Goal: Task Accomplishment & Management: Complete application form

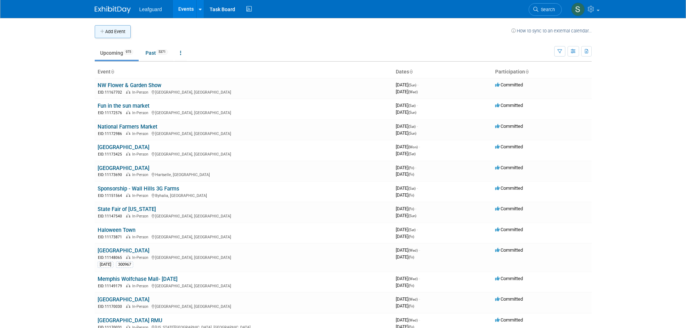
click at [122, 35] on button "Add Event" at bounding box center [113, 31] width 36 height 13
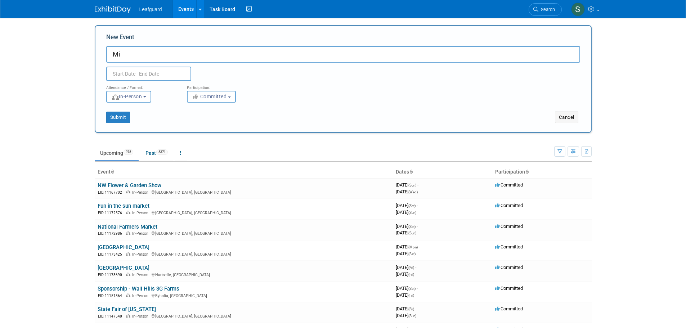
type input "M"
click at [146, 57] on input "Southaven Back In the Day Car Show & Fish Fry" at bounding box center [343, 54] width 474 height 17
type input "Southaven-Back In the Day Car Show & Fish Fry"
click at [134, 71] on input "text" at bounding box center [148, 74] width 85 height 14
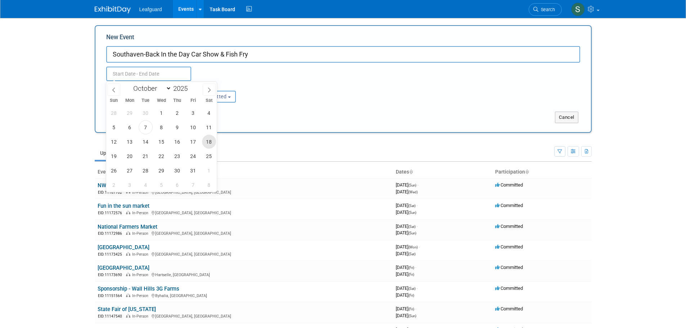
click at [208, 143] on span "18" at bounding box center [209, 142] width 14 height 14
click at [208, 142] on span "18" at bounding box center [209, 142] width 14 height 14
type input "[DATE] to [DATE]"
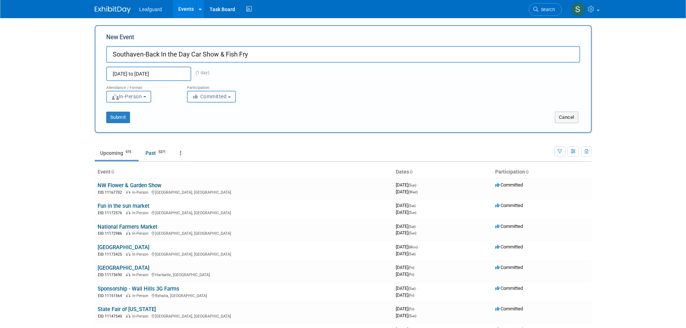
click at [211, 103] on div "Submit Cancel" at bounding box center [343, 113] width 485 height 21
click at [211, 98] on span "Committed" at bounding box center [209, 97] width 35 height 6
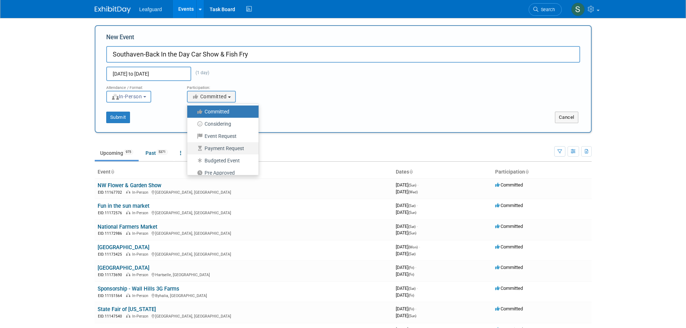
click at [233, 148] on label "Payment Request" at bounding box center [221, 148] width 61 height 9
click at [194, 148] on input "Payment Request" at bounding box center [191, 148] width 5 height 5
select select "102"
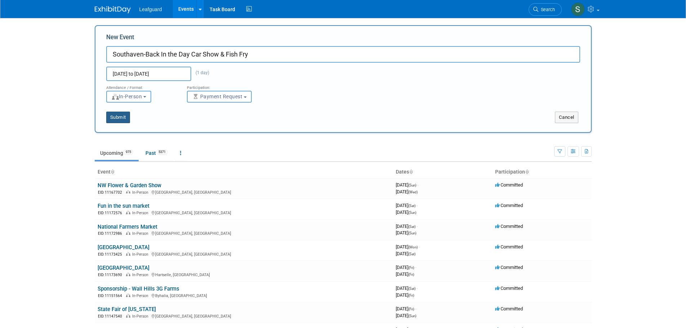
click at [123, 117] on button "Submit" at bounding box center [118, 118] width 24 height 12
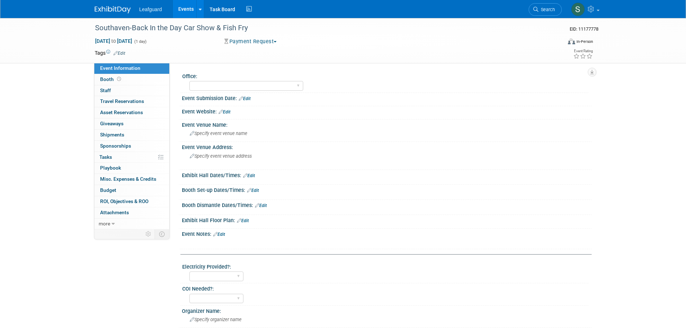
click at [219, 93] on div "Event Submission Date: Edit" at bounding box center [387, 97] width 410 height 9
click at [218, 86] on select "Albany Arkansas Austin Birmingham Charlotte Chicago Cleveland Colorado Columbia…" at bounding box center [247, 86] width 114 height 10
select select "Memphis"
click at [190, 81] on select "Albany Arkansas Austin Birmingham Charlotte Chicago Cleveland Colorado Columbia…" at bounding box center [247, 86] width 114 height 10
click at [250, 98] on link "Edit" at bounding box center [245, 98] width 12 height 5
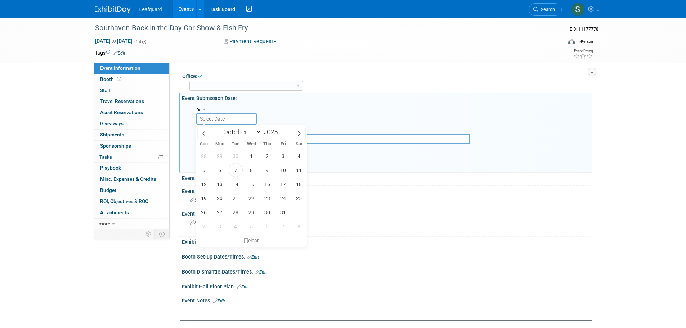
click at [236, 115] on input "text" at bounding box center [226, 119] width 61 height 12
click at [236, 169] on span "7" at bounding box center [236, 170] width 14 height 14
type input "Oct 7, 2025"
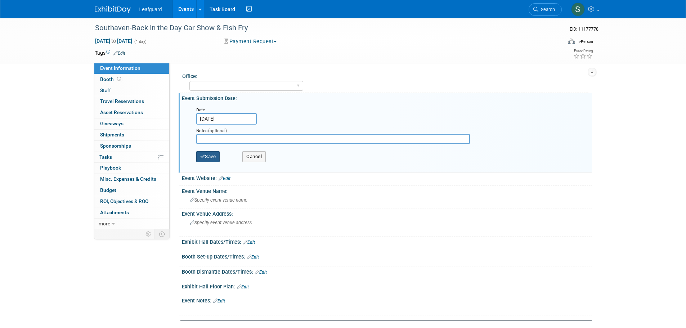
click at [214, 154] on button "Save" at bounding box center [208, 156] width 24 height 11
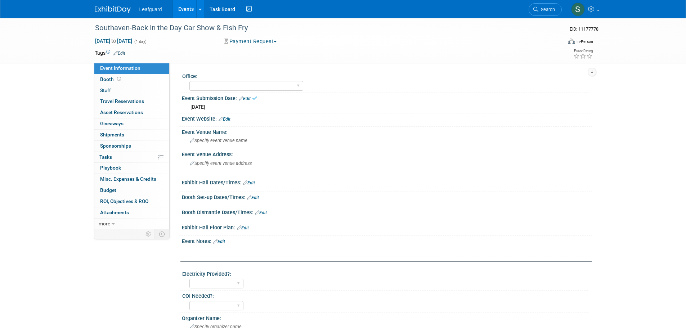
click at [227, 117] on link "Edit" at bounding box center [225, 119] width 12 height 5
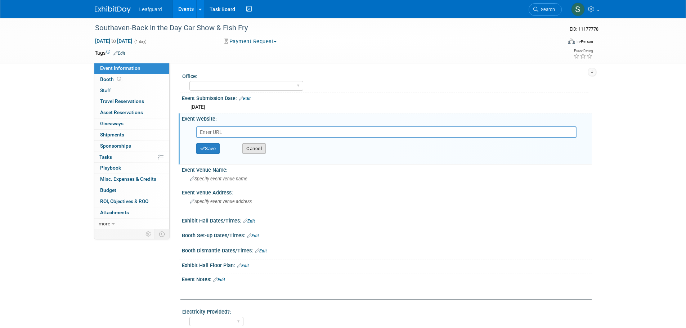
click at [261, 151] on button "Cancel" at bounding box center [253, 148] width 23 height 11
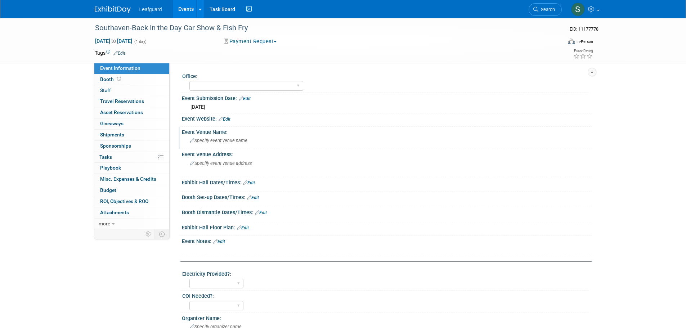
click at [227, 139] on span "Specify event venue name" at bounding box center [219, 140] width 58 height 5
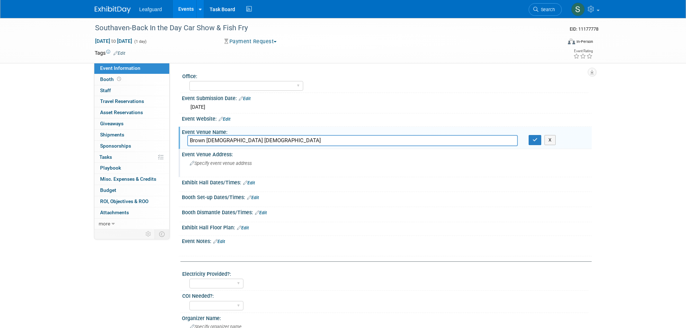
type input "Brown Baptist M.B Church"
click at [291, 161] on div "Specify event venue address" at bounding box center [267, 166] width 160 height 17
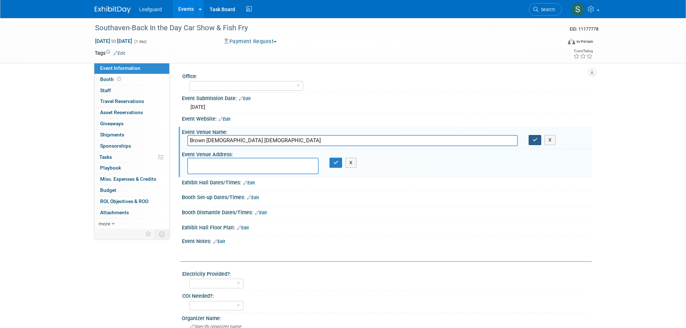
click at [533, 141] on button "button" at bounding box center [535, 140] width 13 height 10
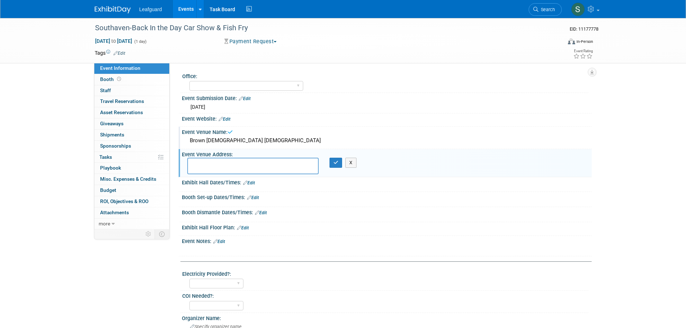
click at [294, 171] on textarea at bounding box center [253, 166] width 132 height 17
type textarea "980 Stateline Rod Southaven, MS 38671"
click at [335, 166] on button "button" at bounding box center [336, 163] width 13 height 10
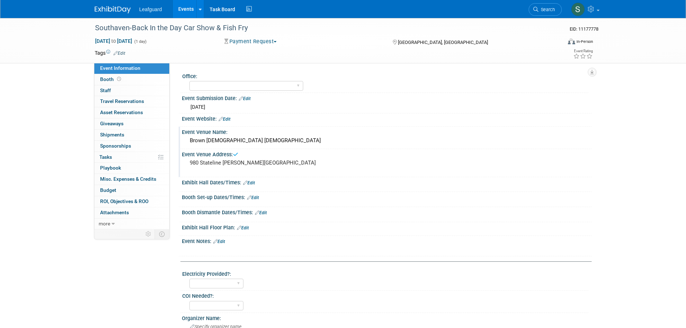
click at [252, 183] on link "Edit" at bounding box center [249, 183] width 12 height 5
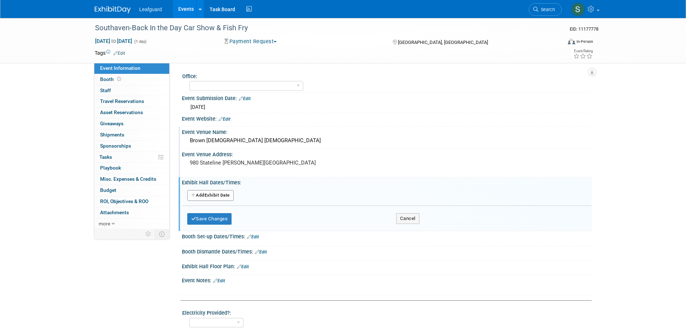
click at [206, 188] on div "Add Another Exhibit Date" at bounding box center [386, 196] width 399 height 19
click at [210, 193] on button "Add Another Exhibit Date" at bounding box center [210, 195] width 46 height 11
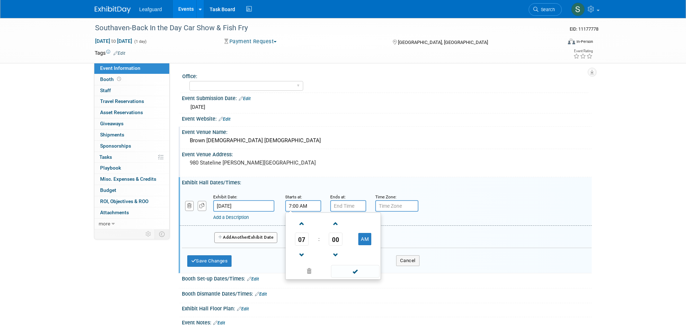
click at [296, 207] on input "7:00 AM" at bounding box center [303, 206] width 36 height 12
click at [306, 238] on span "07" at bounding box center [302, 239] width 14 height 13
click at [370, 257] on td "11" at bounding box center [367, 262] width 23 height 19
type input "11:00 AM"
click at [346, 209] on input "7:00 PM" at bounding box center [348, 206] width 36 height 12
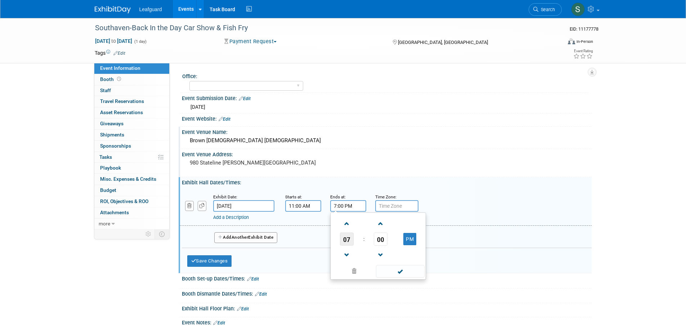
click at [349, 240] on span "07" at bounding box center [347, 239] width 14 height 13
click at [390, 227] on td "02" at bounding box center [389, 223] width 23 height 19
type input "2:00 PM"
click at [409, 205] on input "text" at bounding box center [396, 206] width 43 height 12
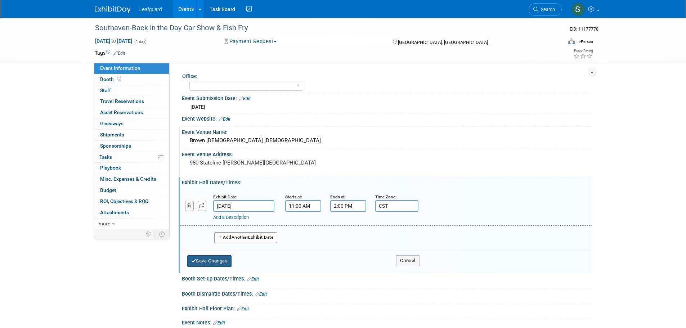
type input "CST"
click at [215, 263] on button "Save Changes" at bounding box center [209, 261] width 45 height 12
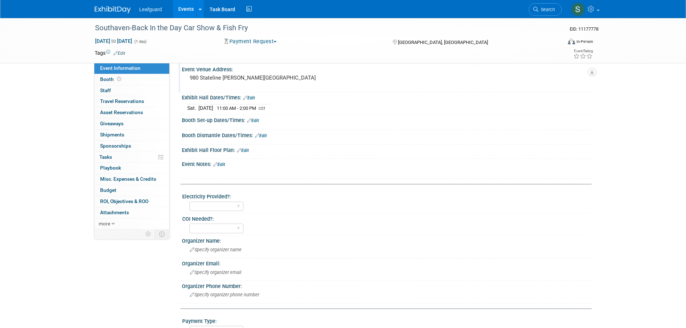
scroll to position [72, 0]
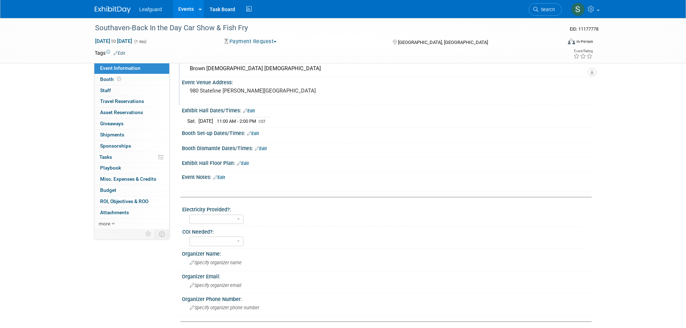
click at [225, 179] on link "Edit" at bounding box center [219, 177] width 12 height 5
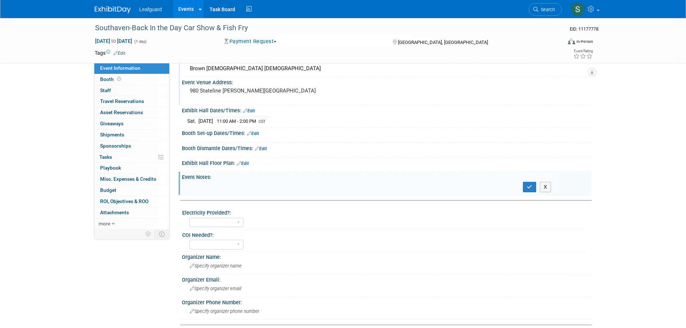
click at [227, 187] on div at bounding box center [350, 185] width 325 height 7
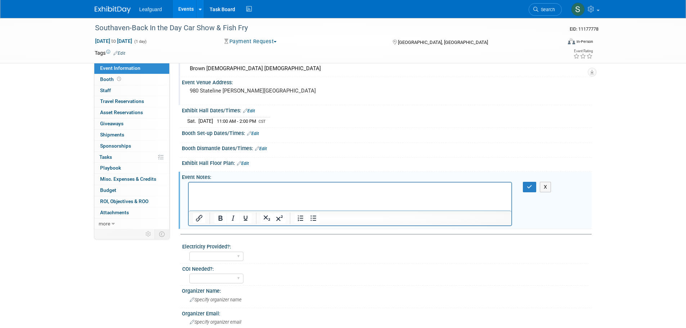
scroll to position [0, 0]
click at [546, 189] on button "X" at bounding box center [546, 187] width 12 height 10
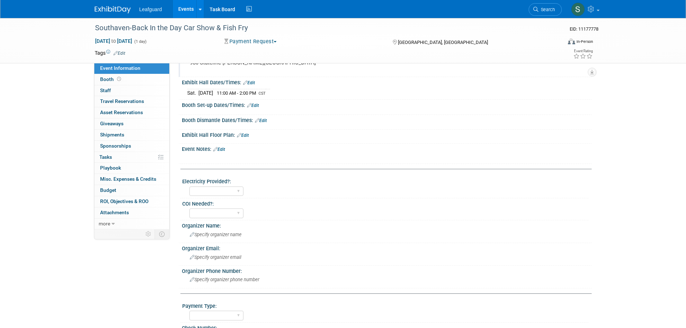
scroll to position [144, 0]
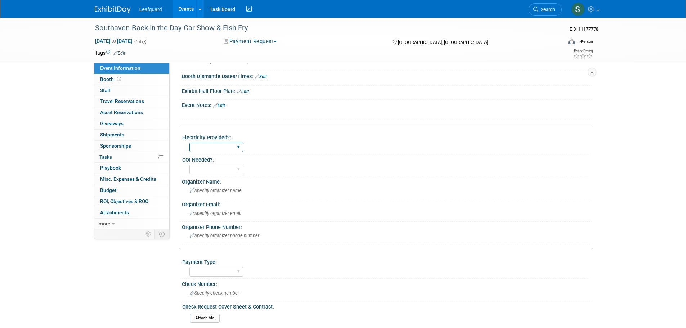
click at [236, 147] on select "Yes No" at bounding box center [217, 148] width 54 height 10
select select "No"
click at [190, 143] on select "Yes No" at bounding box center [217, 148] width 54 height 10
click at [231, 169] on select "Yes No" at bounding box center [217, 170] width 54 height 10
select select "No"
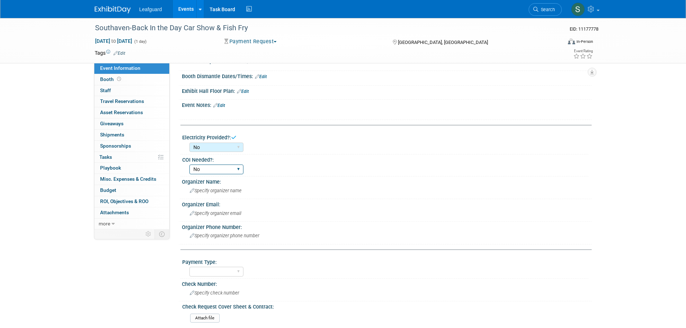
click at [190, 165] on select "Yes No" at bounding box center [217, 170] width 54 height 10
click at [223, 190] on span "Specify organizer name" at bounding box center [216, 190] width 52 height 5
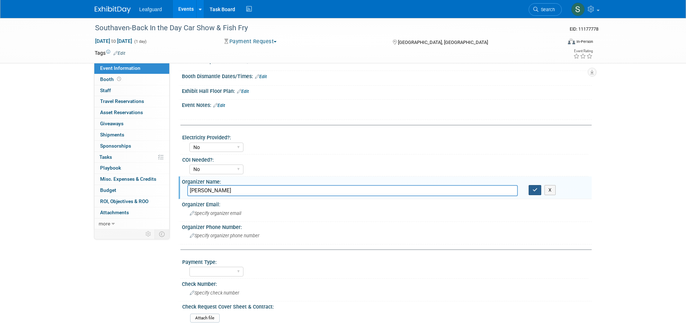
type input "CJ Harris"
click at [534, 190] on icon "button" at bounding box center [535, 190] width 5 height 5
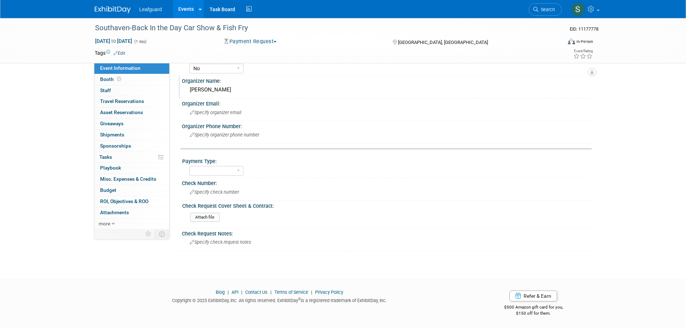
scroll to position [245, 0]
click at [235, 110] on span "Specify organizer email" at bounding box center [216, 112] width 52 height 5
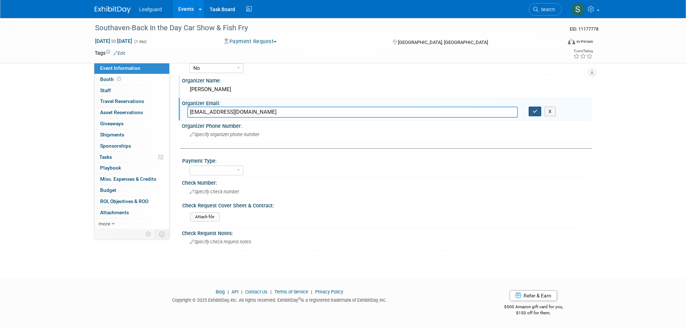
type input "cjharris@actscareercenter.org"
click at [536, 112] on icon "button" at bounding box center [535, 111] width 5 height 5
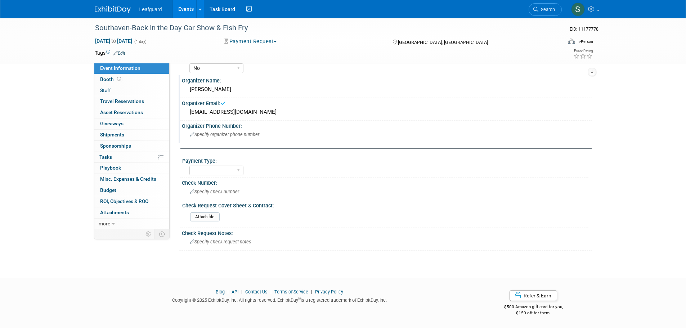
click at [259, 138] on div "Specify organizer phone number" at bounding box center [386, 134] width 399 height 11
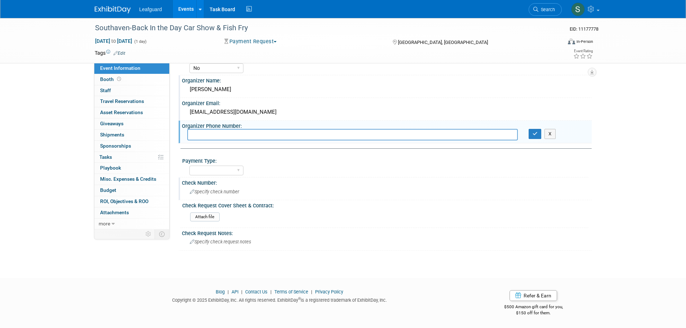
drag, startPoint x: 285, startPoint y: 146, endPoint x: 571, endPoint y: 198, distance: 290.5
click at [571, 198] on div "Check Number: Specify check number" at bounding box center [385, 189] width 413 height 23
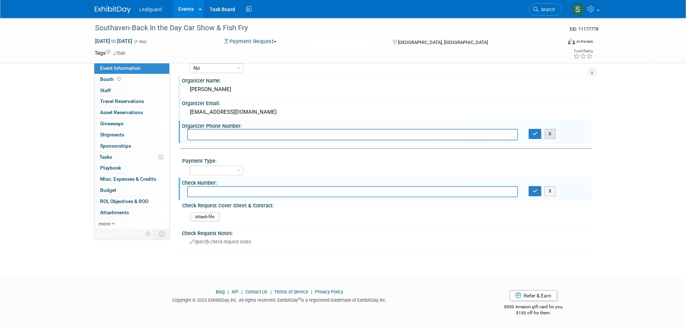
click at [553, 137] on button "X" at bounding box center [550, 134] width 11 height 10
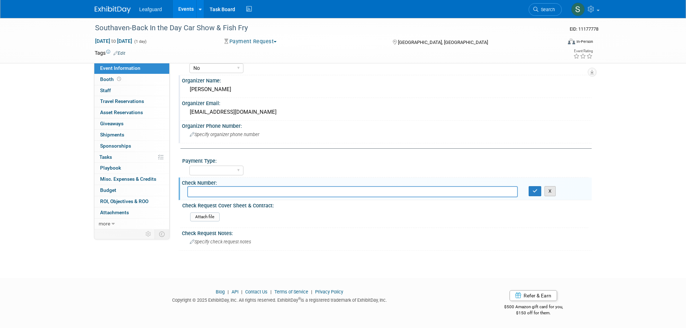
click at [551, 191] on button "X" at bounding box center [550, 191] width 11 height 10
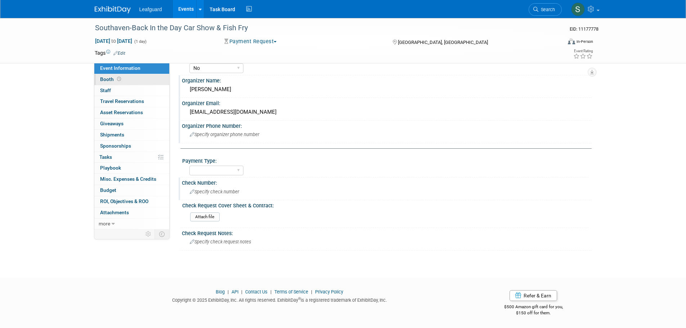
click at [145, 79] on link "Booth" at bounding box center [131, 79] width 75 height 11
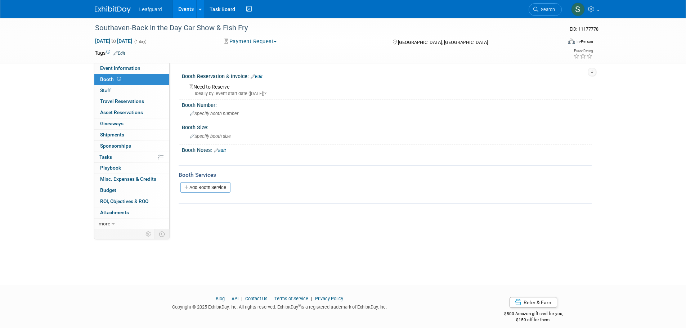
click at [259, 75] on link "Edit" at bounding box center [257, 76] width 12 height 5
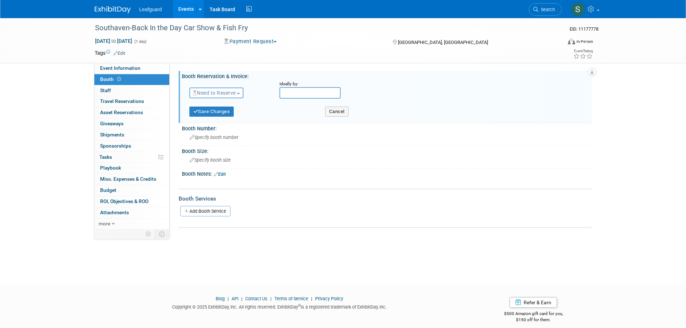
click at [227, 93] on span "Need to Reserve" at bounding box center [214, 93] width 43 height 6
click at [231, 115] on link "Reserved" at bounding box center [228, 115] width 77 height 10
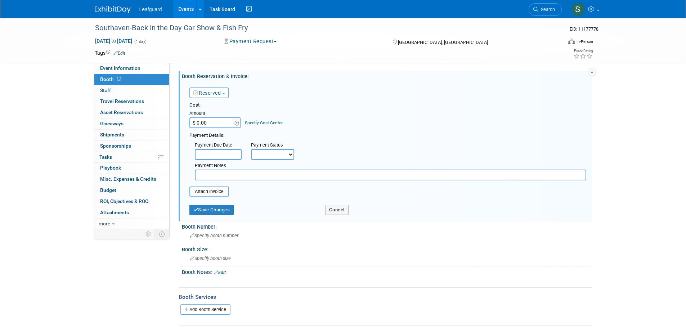
click at [213, 120] on input "$ 0.00" at bounding box center [212, 122] width 45 height 11
type input "$ 25.00"
click at [224, 149] on div "Payment Due Date" at bounding box center [217, 145] width 45 height 7
click at [226, 153] on input "text" at bounding box center [218, 154] width 47 height 11
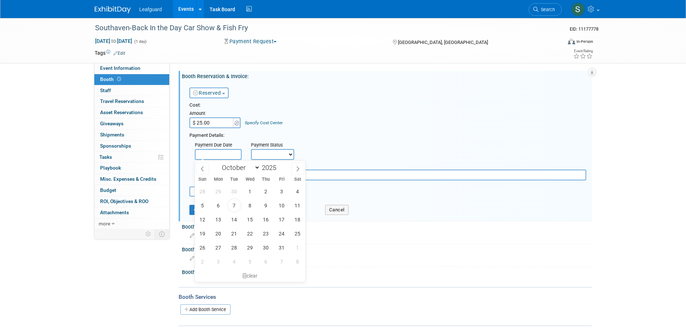
click at [279, 151] on select "Not Paid Yet Partially Paid Paid in Full" at bounding box center [272, 154] width 43 height 11
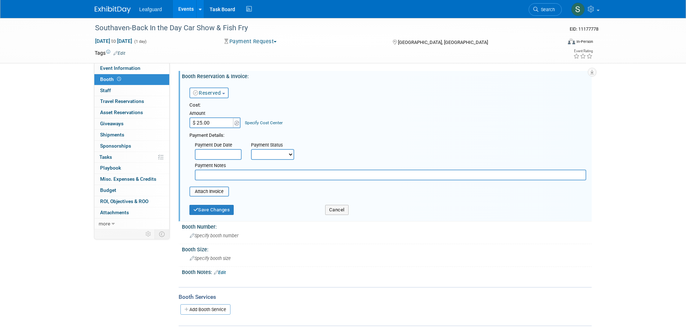
select select "3"
click at [251, 149] on select "Not Paid Yet Partially Paid Paid in Full" at bounding box center [272, 154] width 43 height 11
click at [221, 211] on button "Save Changes" at bounding box center [212, 210] width 45 height 10
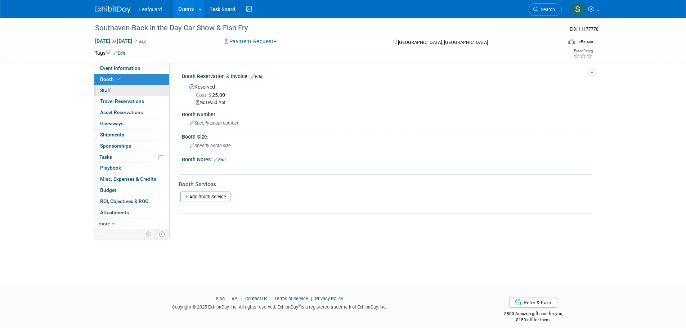
click at [138, 89] on link "0 Staff 0" at bounding box center [131, 90] width 75 height 11
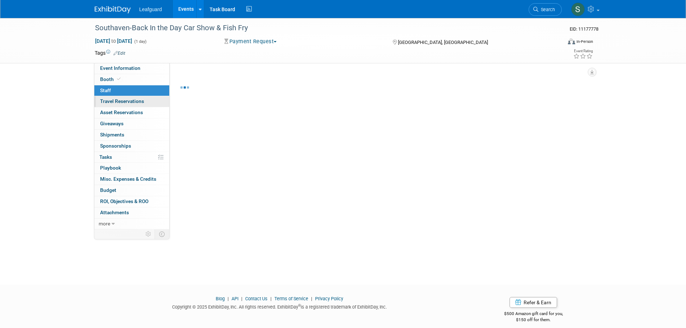
click at [149, 104] on link "0 Travel Reservations 0" at bounding box center [131, 101] width 75 height 11
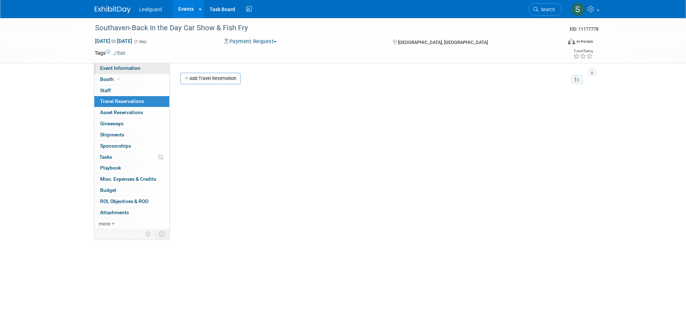
click at [143, 70] on link "Event Information" at bounding box center [131, 68] width 75 height 11
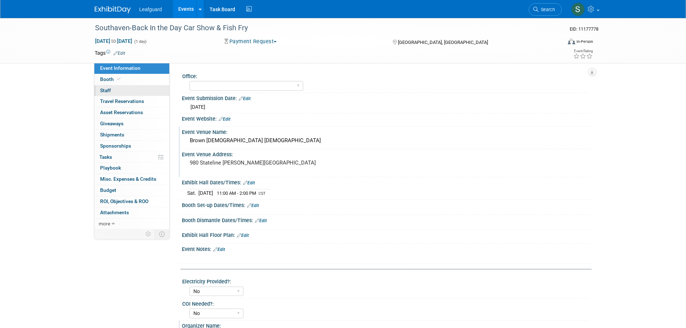
click at [159, 93] on link "0 Staff 0" at bounding box center [131, 90] width 75 height 11
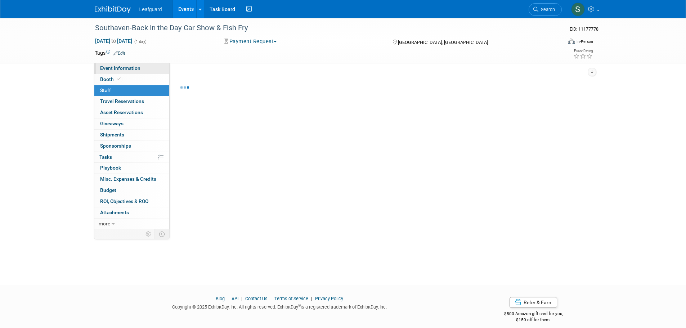
click at [150, 68] on link "Event Information" at bounding box center [131, 68] width 75 height 11
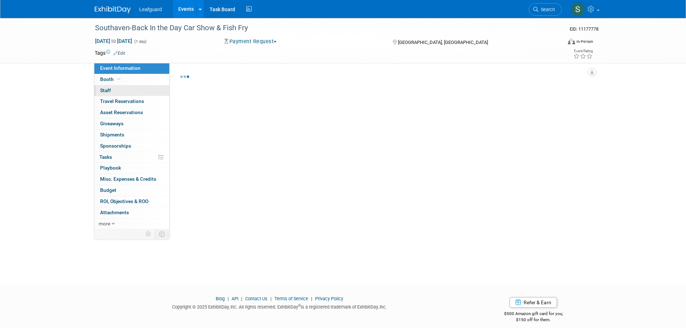
click at [151, 93] on link "0 Staff 0" at bounding box center [131, 90] width 75 height 11
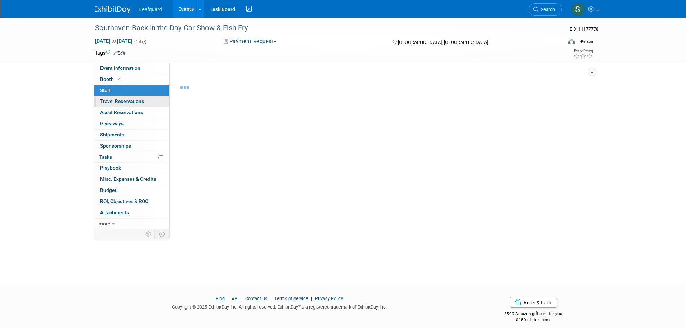
click at [149, 101] on link "0 Travel Reservations 0" at bounding box center [131, 101] width 75 height 11
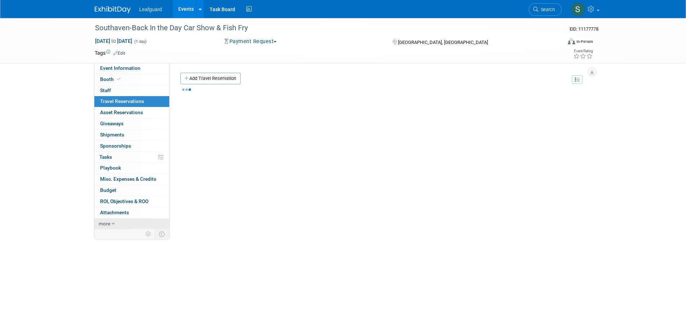
click at [134, 219] on link "more" at bounding box center [131, 224] width 75 height 11
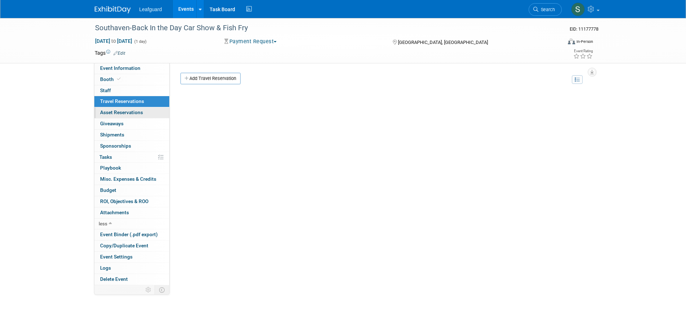
click at [141, 114] on span "Asset Reservations 0" at bounding box center [121, 113] width 43 height 6
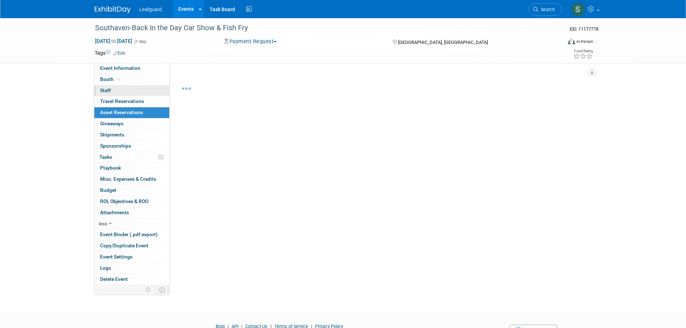
click at [141, 95] on link "0 Staff 0" at bounding box center [131, 90] width 75 height 11
